Goal: Transaction & Acquisition: Purchase product/service

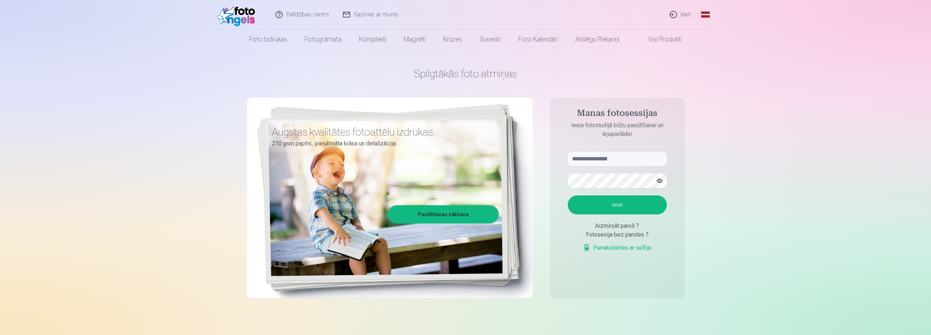
click at [683, 13] on link "Ieiet" at bounding box center [680, 14] width 35 height 29
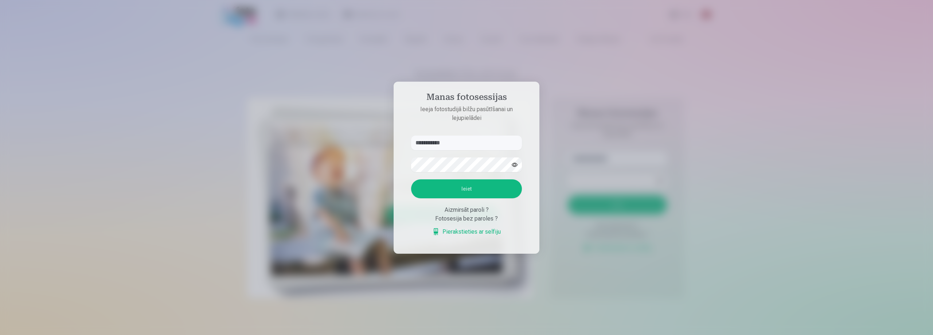
type input "**********"
click at [411, 179] on button "Ieiet" at bounding box center [466, 188] width 111 height 19
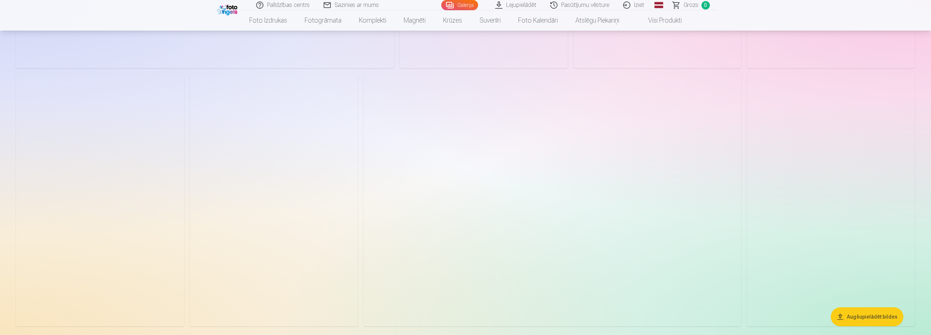
scroll to position [1020, 0]
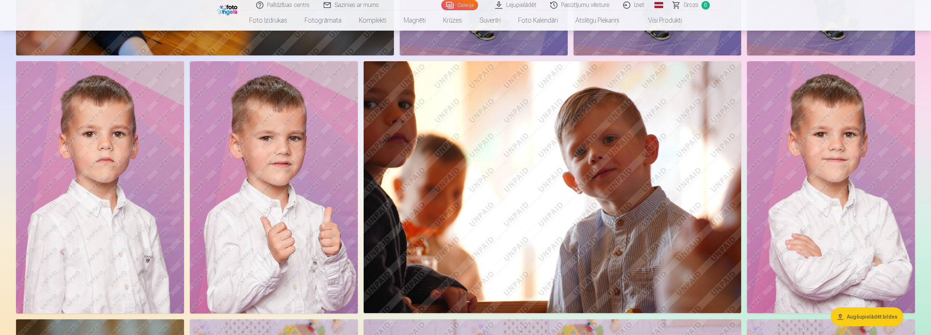
click at [803, 158] on img at bounding box center [831, 187] width 168 height 252
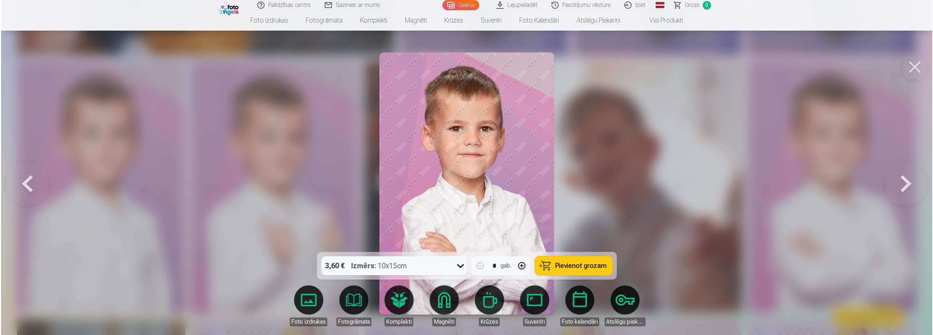
scroll to position [1022, 0]
click at [460, 267] on icon at bounding box center [460, 266] width 7 height 4
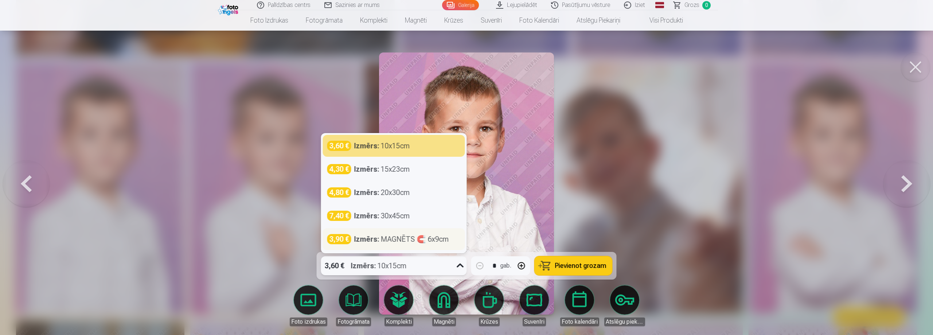
click at [390, 237] on div "Izmērs : MAGNĒTS 🧲 6x9cm" at bounding box center [401, 239] width 95 height 10
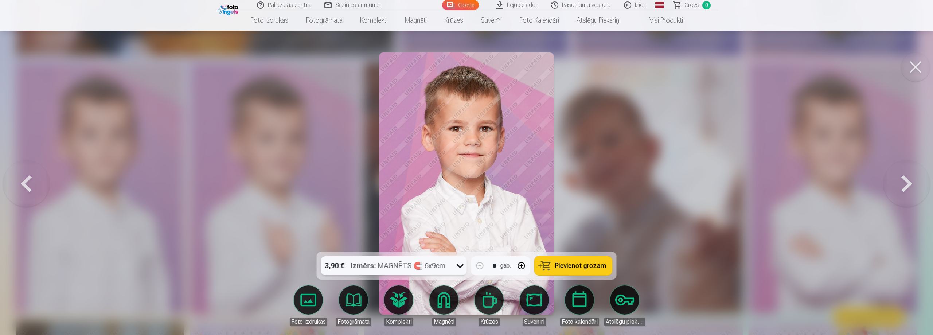
click at [521, 266] on button "button" at bounding box center [521, 265] width 17 height 17
click at [483, 266] on button "button" at bounding box center [479, 265] width 17 height 17
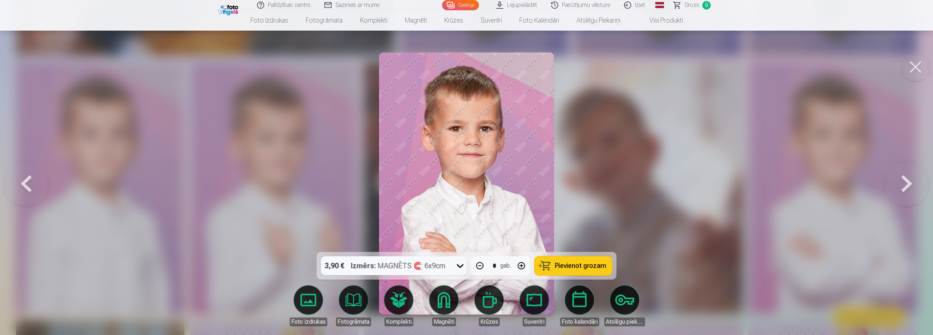
click at [568, 265] on span "Pievienot grozam" at bounding box center [580, 265] width 51 height 7
type input "*"
click at [924, 63] on button at bounding box center [915, 66] width 29 height 29
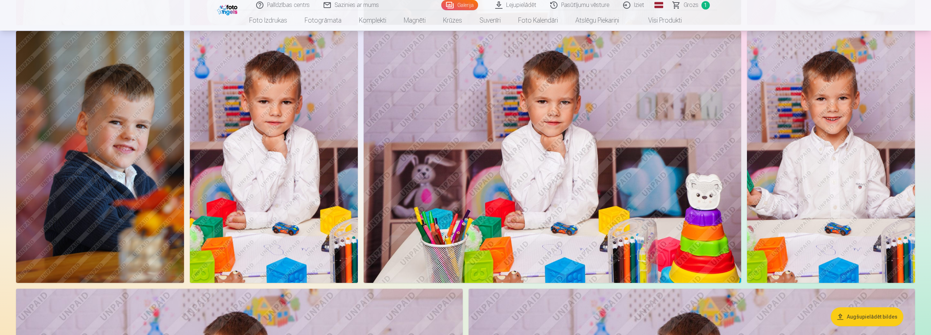
scroll to position [1312, 0]
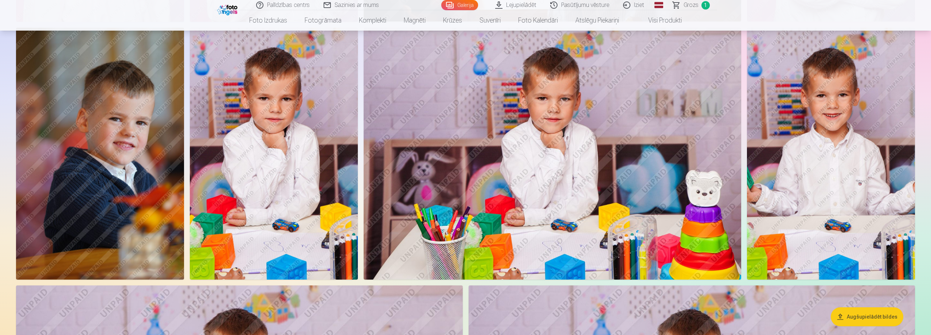
click at [574, 160] on img at bounding box center [553, 154] width 378 height 252
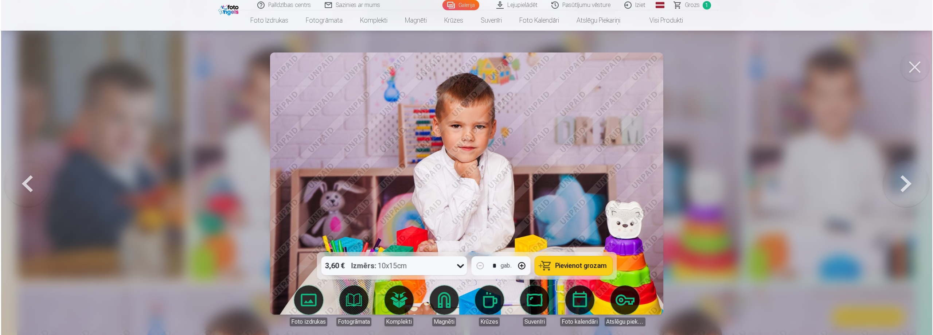
scroll to position [1314, 0]
click at [570, 262] on span "Pievienot grozam" at bounding box center [580, 265] width 51 height 7
click at [912, 72] on button at bounding box center [915, 66] width 29 height 29
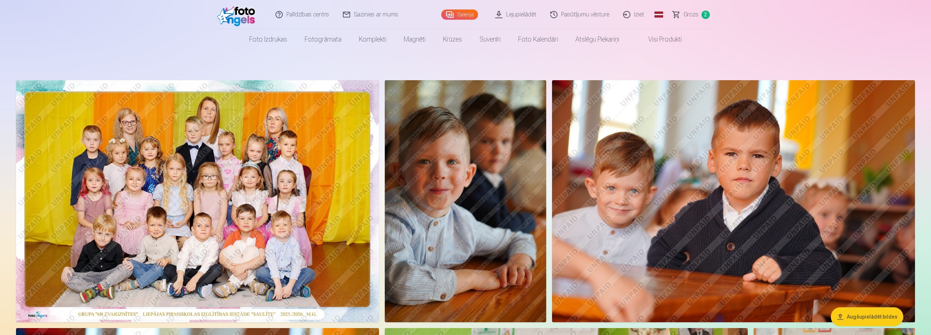
click at [693, 14] on span "Grozs" at bounding box center [691, 14] width 15 height 9
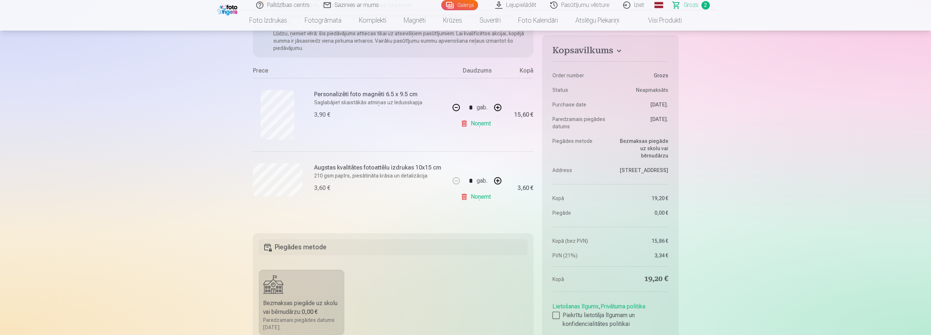
scroll to position [109, 0]
click at [558, 316] on div at bounding box center [555, 315] width 7 height 7
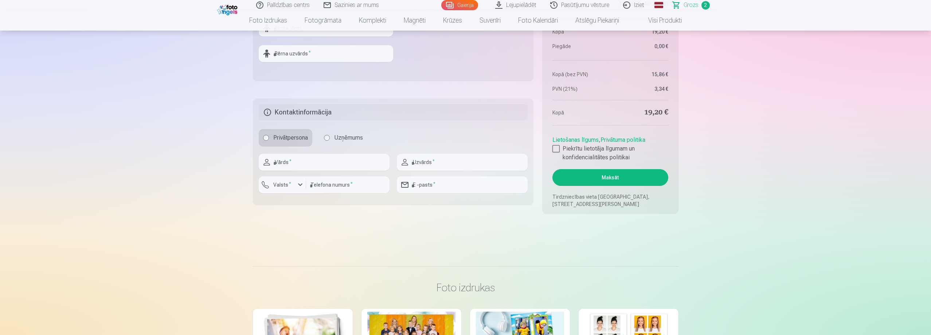
scroll to position [437, 0]
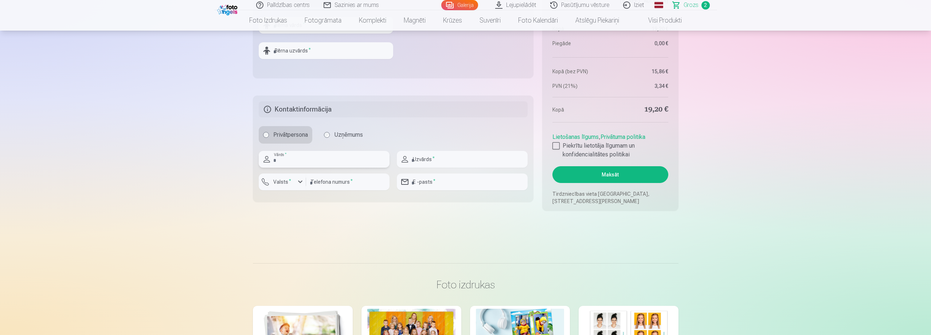
click at [345, 163] on input "text" at bounding box center [324, 159] width 131 height 17
type input "******"
type input "*******"
click at [352, 182] on input "number" at bounding box center [347, 181] width 83 height 17
type input "********"
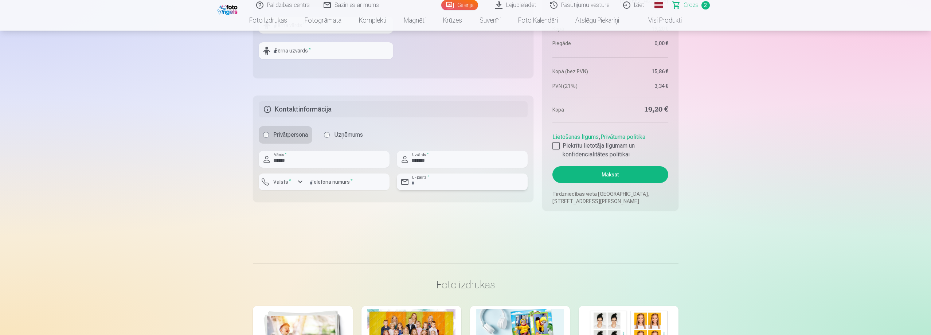
click at [449, 187] on input "email" at bounding box center [462, 181] width 131 height 17
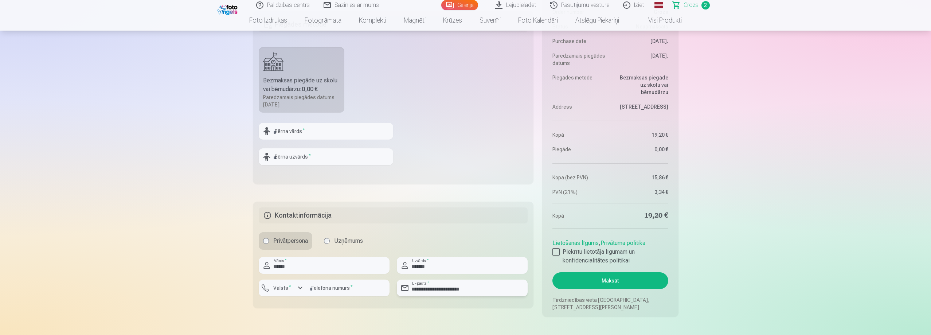
scroll to position [328, 0]
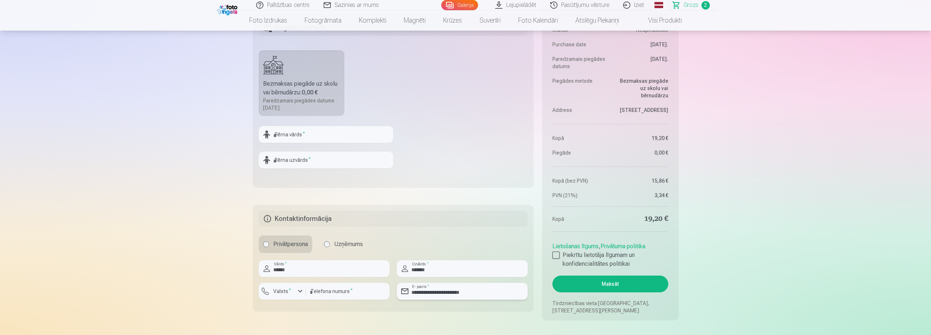
type input "**********"
click at [337, 136] on input "text" at bounding box center [326, 134] width 134 height 17
type input "*******"
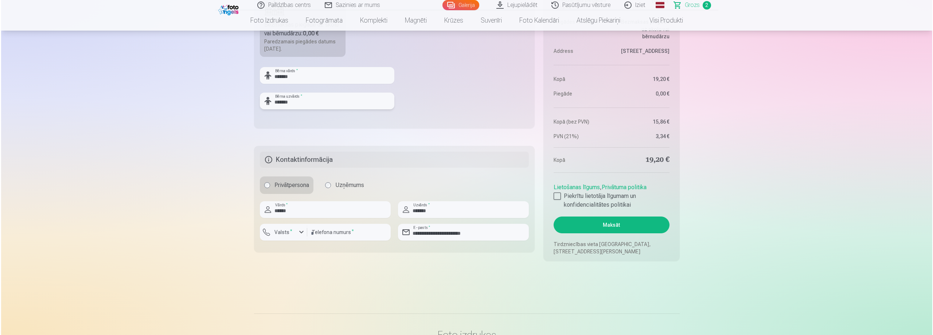
scroll to position [401, 0]
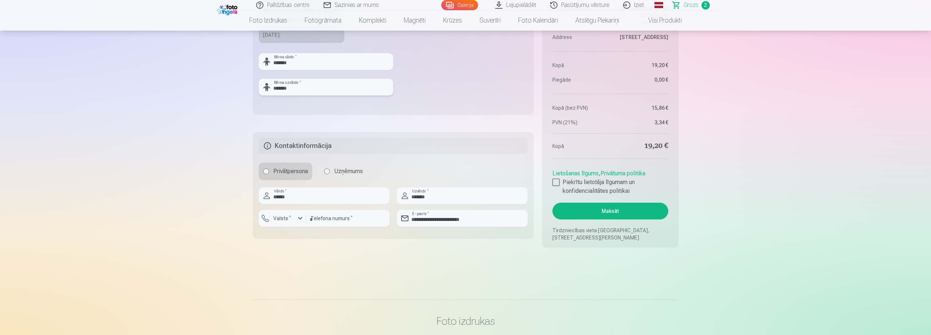
type input "*******"
click at [615, 212] on button "Maksāt" at bounding box center [610, 211] width 116 height 17
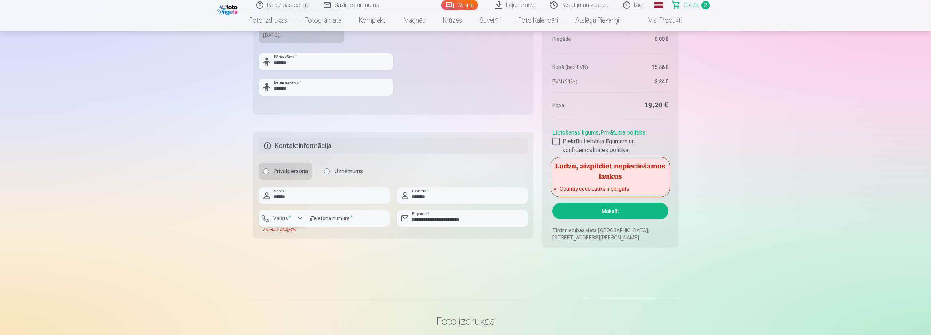
click at [297, 223] on button "Valsts *" at bounding box center [282, 218] width 47 height 17
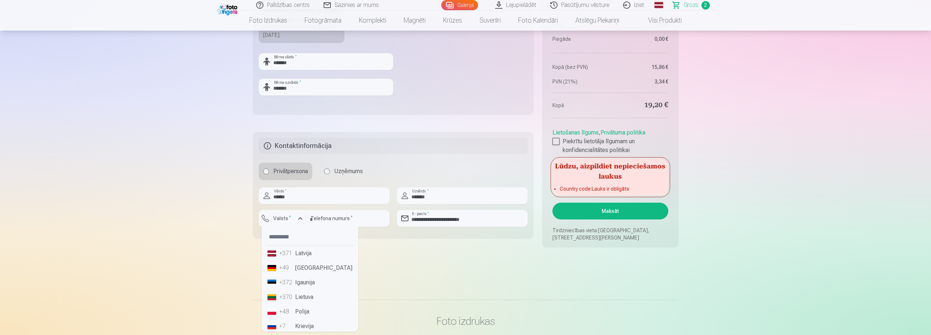
click at [307, 255] on li "+371 Latvija" at bounding box center [310, 253] width 91 height 15
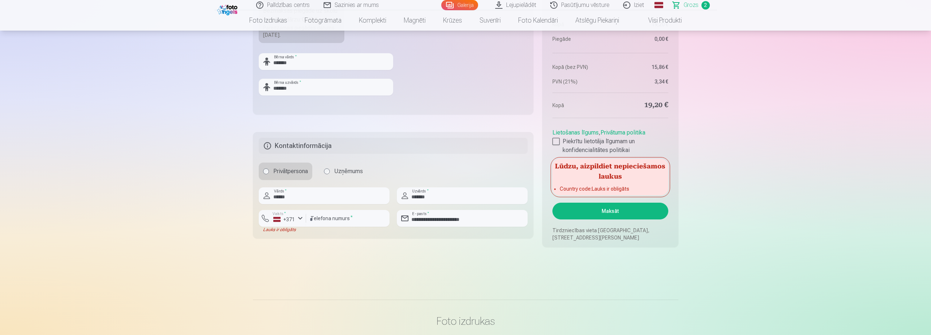
click at [632, 210] on button "Maksāt" at bounding box center [610, 211] width 116 height 17
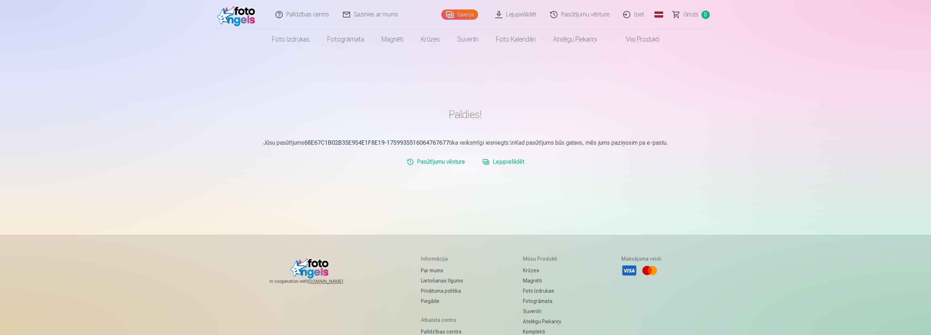
click at [467, 15] on link "Galerija" at bounding box center [459, 14] width 37 height 10
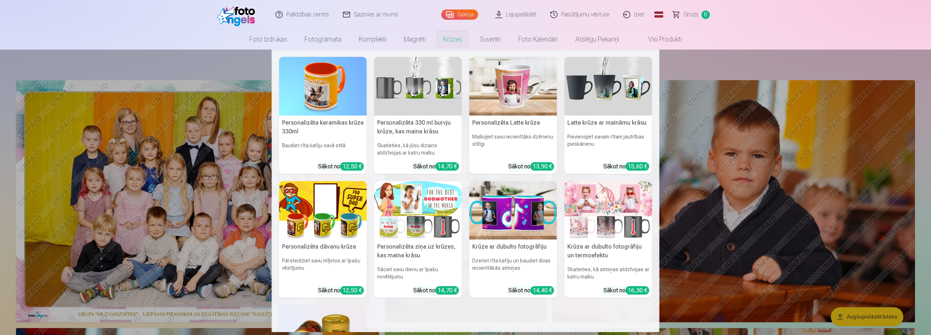
click at [691, 91] on nav "Personalizēta keramikas krūze 330ml Baudiet rīta kafiju savā stilā Sākot no 12,…" at bounding box center [465, 191] width 931 height 282
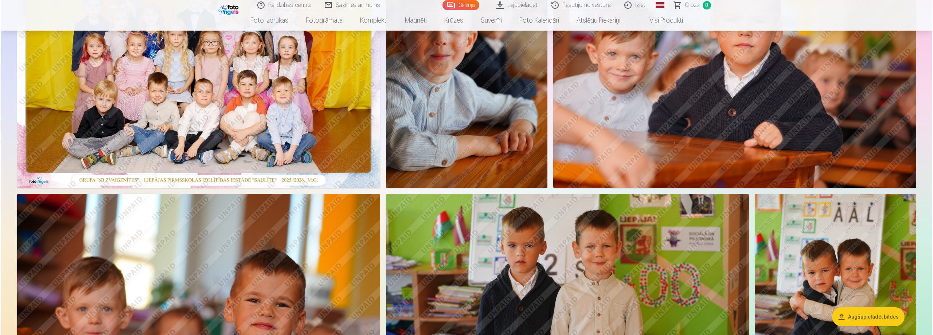
scroll to position [292, 0]
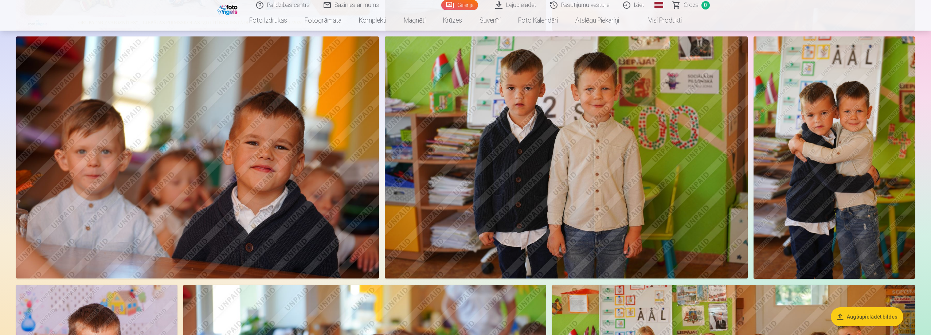
click at [598, 102] on img at bounding box center [566, 157] width 363 height 242
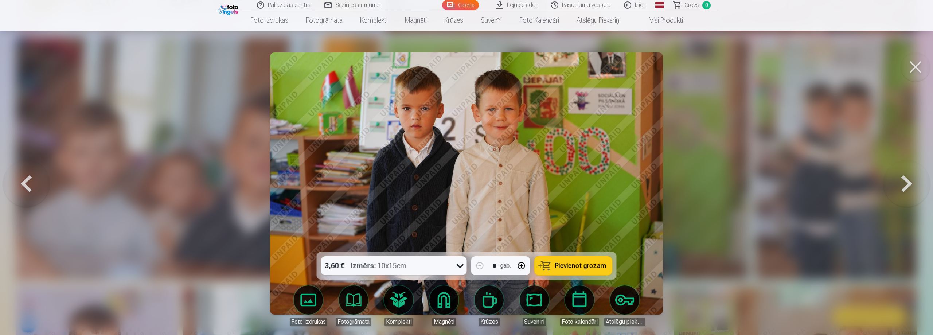
drag, startPoint x: 555, startPoint y: 121, endPoint x: 532, endPoint y: 115, distance: 24.5
click at [532, 115] on img at bounding box center [466, 183] width 393 height 262
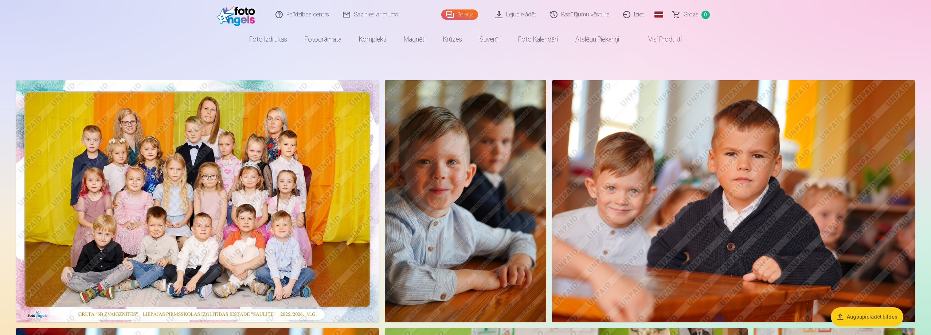
click at [645, 16] on link "Iziet" at bounding box center [634, 14] width 35 height 29
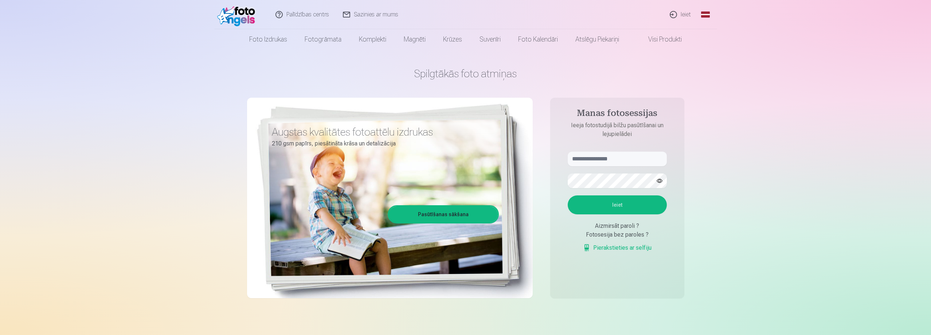
click at [679, 13] on link "Ieiet" at bounding box center [680, 14] width 35 height 29
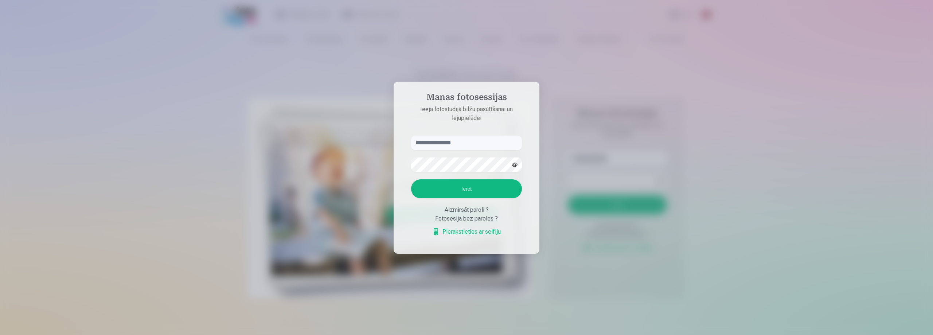
click at [456, 135] on aside "Manas fotosessijas Ieeja fotostudijā bilžu pasūtīšanai un lejupielādei Ieiet Ai…" at bounding box center [467, 168] width 146 height 172
click at [462, 143] on input "text" at bounding box center [466, 143] width 111 height 15
type input "**********"
click at [428, 184] on button "Ieiet" at bounding box center [466, 188] width 111 height 19
